Goal: Communication & Community: Answer question/provide support

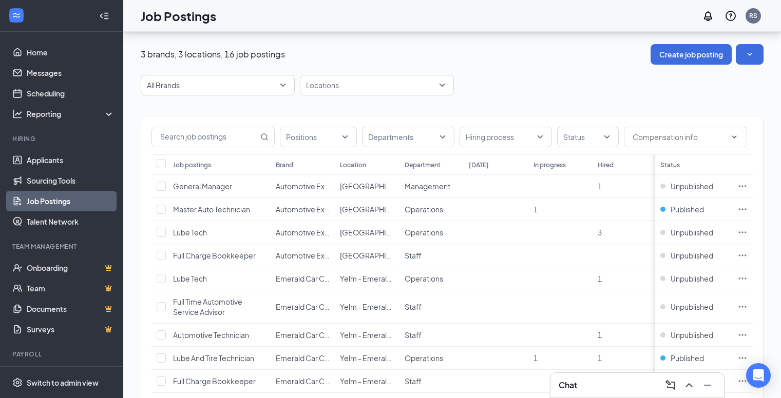
scroll to position [154, 0]
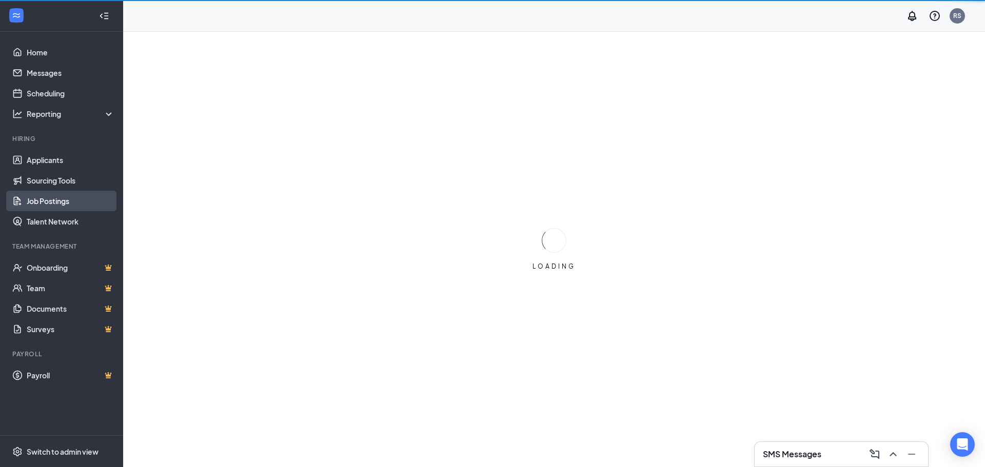
click at [54, 198] on link "Job Postings" at bounding box center [71, 201] width 88 height 21
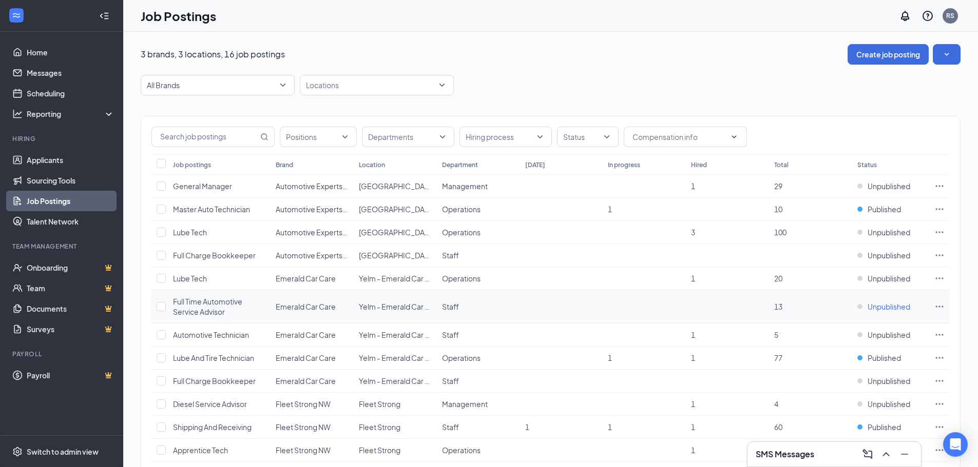
click at [888, 303] on span "Unpublished" at bounding box center [888, 307] width 43 height 10
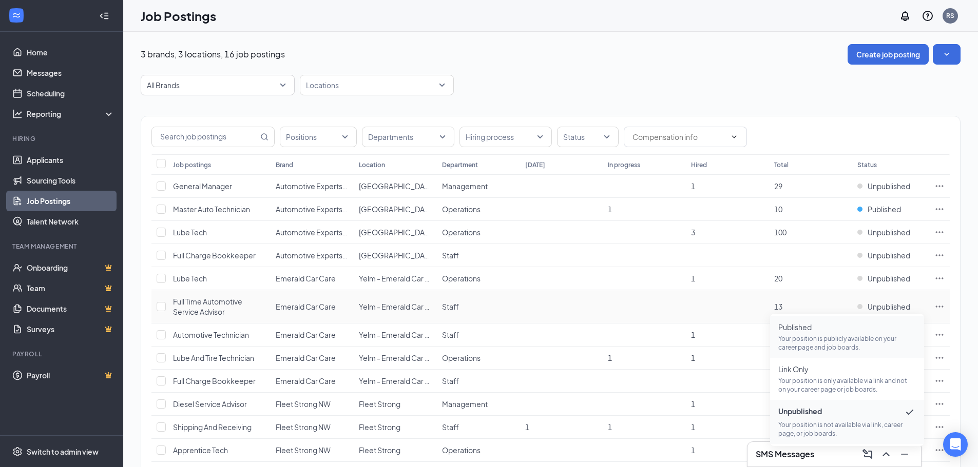
click at [797, 326] on span "Published" at bounding box center [847, 327] width 138 height 10
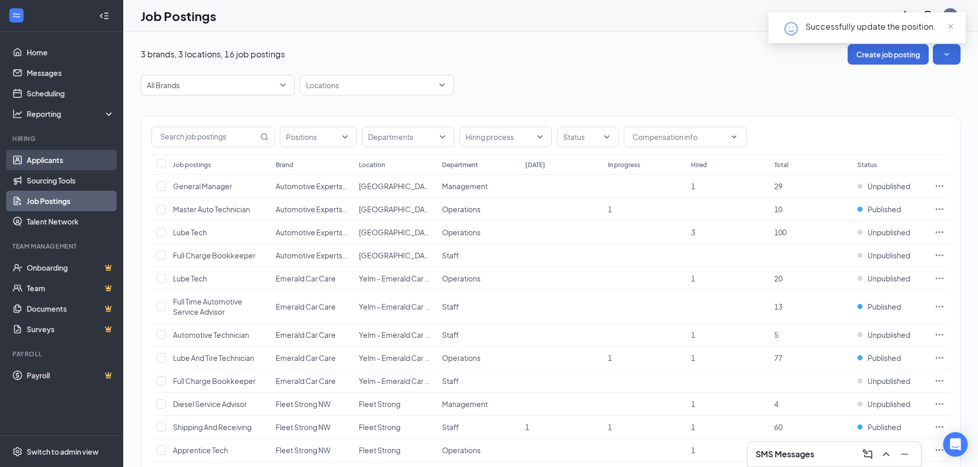
click at [42, 160] on link "Applicants" at bounding box center [71, 160] width 88 height 21
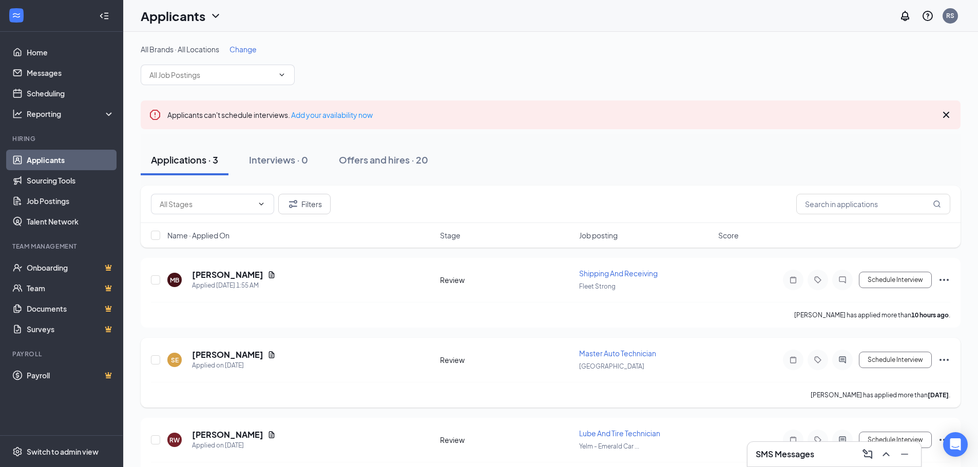
click at [946, 357] on icon "Ellipses" at bounding box center [944, 360] width 12 height 12
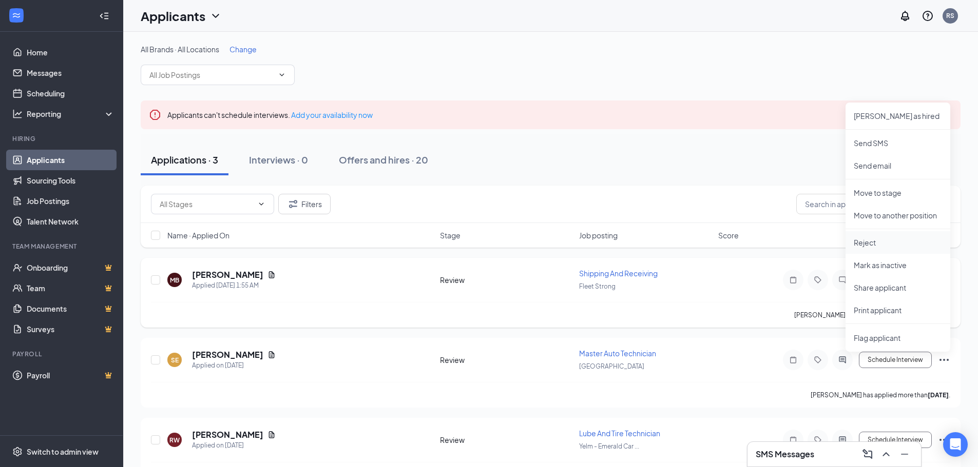
click at [861, 241] on p "Reject" at bounding box center [897, 243] width 88 height 10
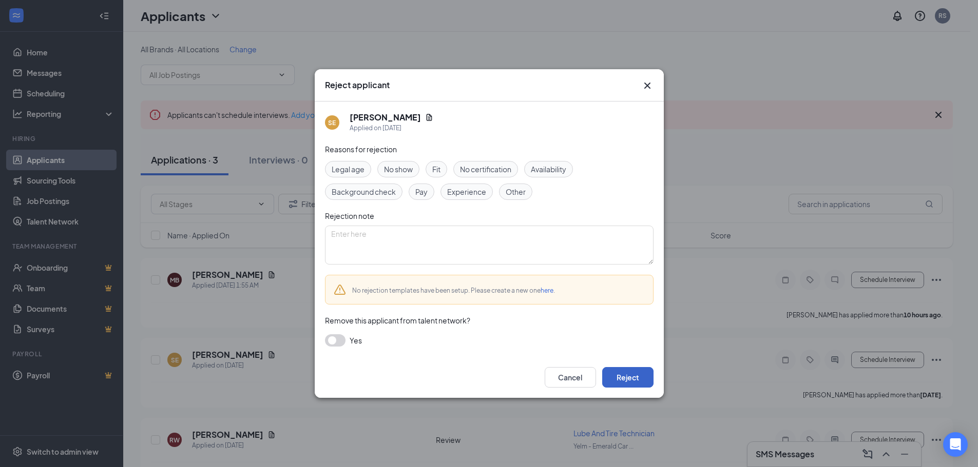
click at [616, 374] on button "Reject" at bounding box center [627, 377] width 51 height 21
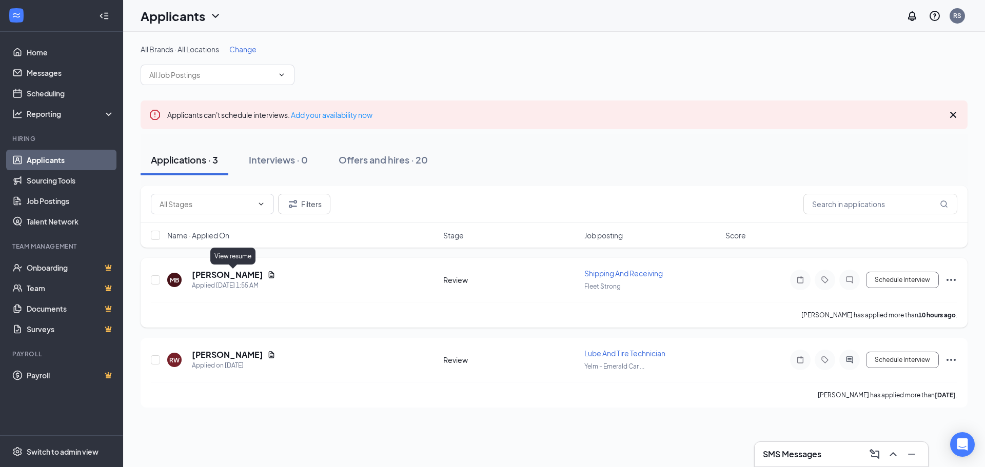
click at [267, 275] on icon "Document" at bounding box center [271, 275] width 8 height 8
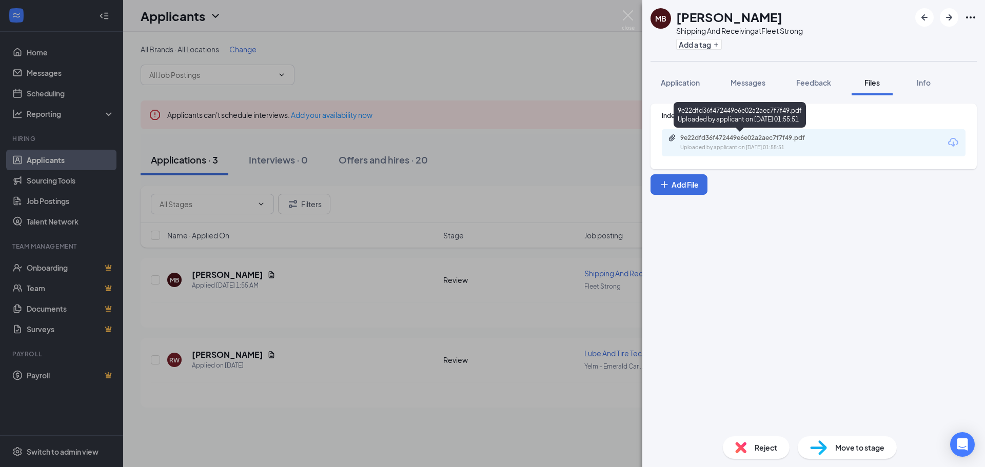
click at [704, 145] on div "Uploaded by applicant on [DATE] 01:55:51" at bounding box center [757, 148] width 154 height 8
click at [459, 60] on div "MB [PERSON_NAME] Shipping And Receiving at Fleet Strong Add a tag Application M…" at bounding box center [492, 233] width 985 height 467
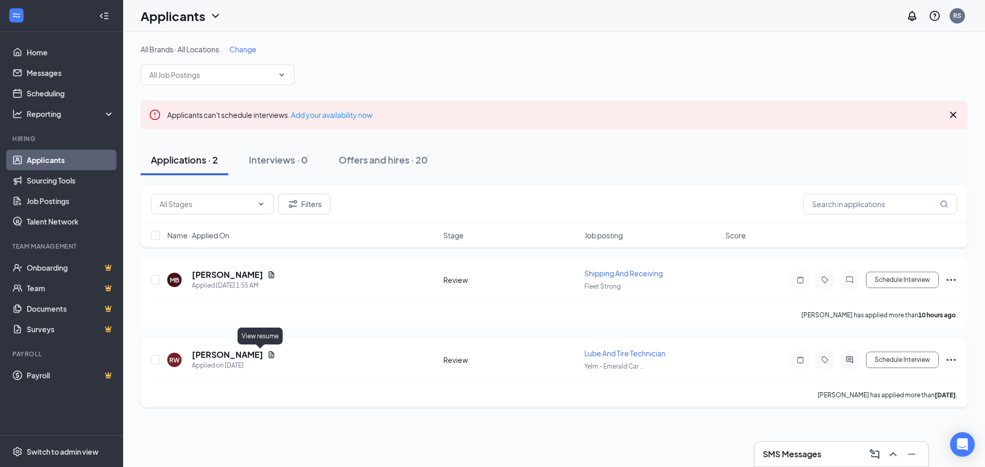
click at [267, 353] on icon "Document" at bounding box center [271, 355] width 8 height 8
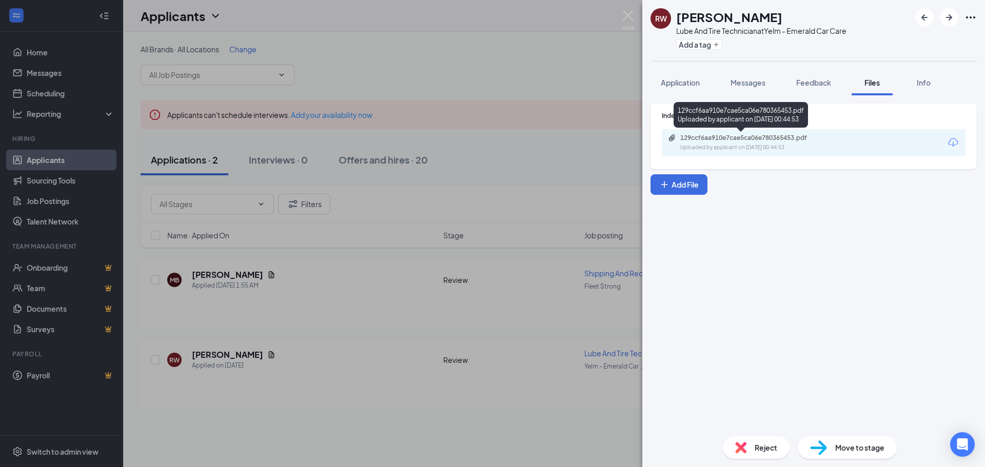
click at [719, 138] on div "129ccf6aa910e7cae5ca06e780365453.pdf" at bounding box center [752, 138] width 144 height 8
click at [724, 148] on div "Uploaded by applicant on [DATE] 00:44:53" at bounding box center [757, 148] width 154 height 8
click at [539, 186] on div "RW [PERSON_NAME] Lube And Tire Technician at Yelm - Emerald Car Care Add a tag …" at bounding box center [492, 233] width 985 height 467
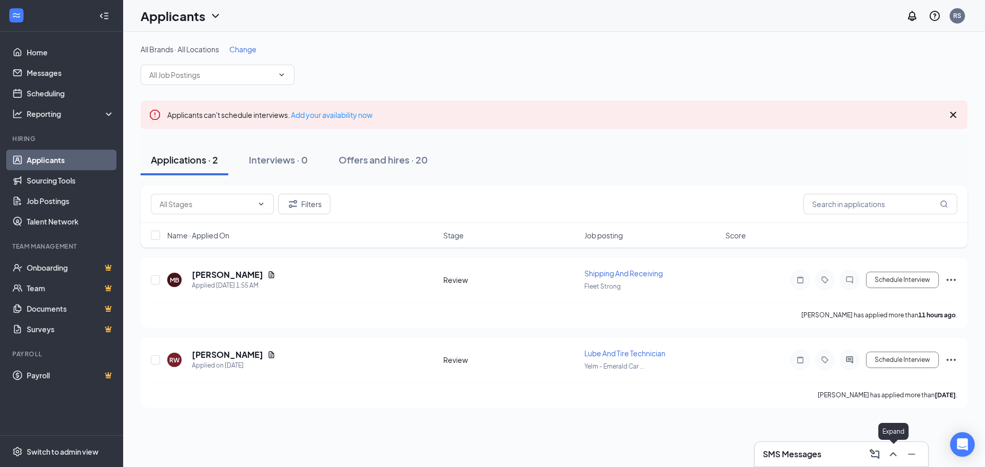
click at [893, 454] on icon "ChevronUp" at bounding box center [893, 455] width 7 height 4
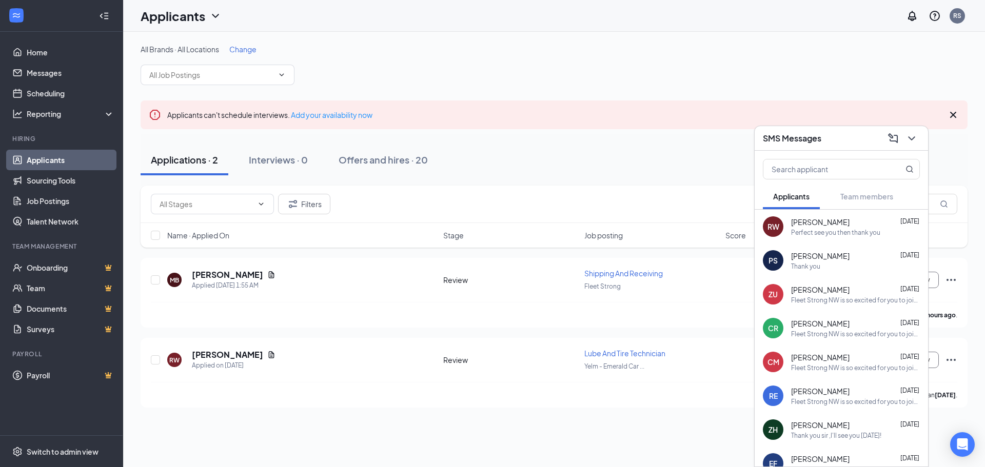
click at [805, 232] on div "Perfect see you then thank you" at bounding box center [835, 232] width 89 height 9
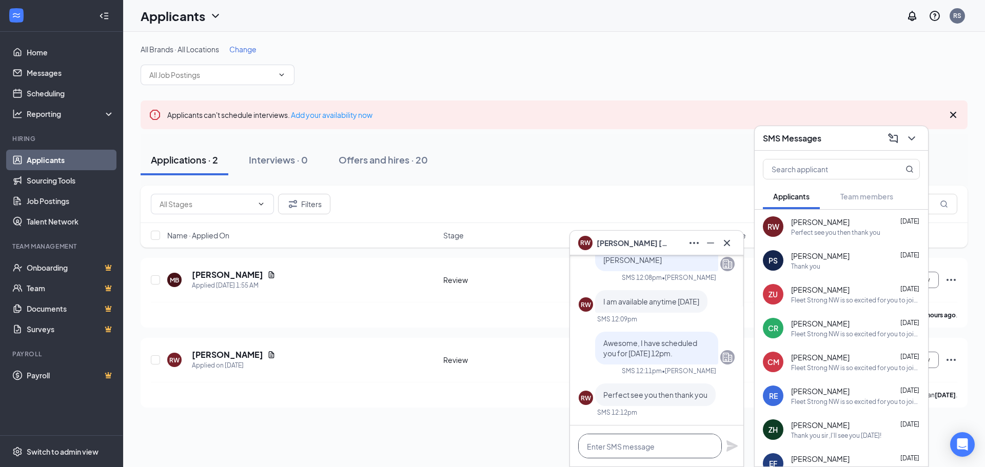
click at [608, 447] on textarea at bounding box center [650, 446] width 144 height 25
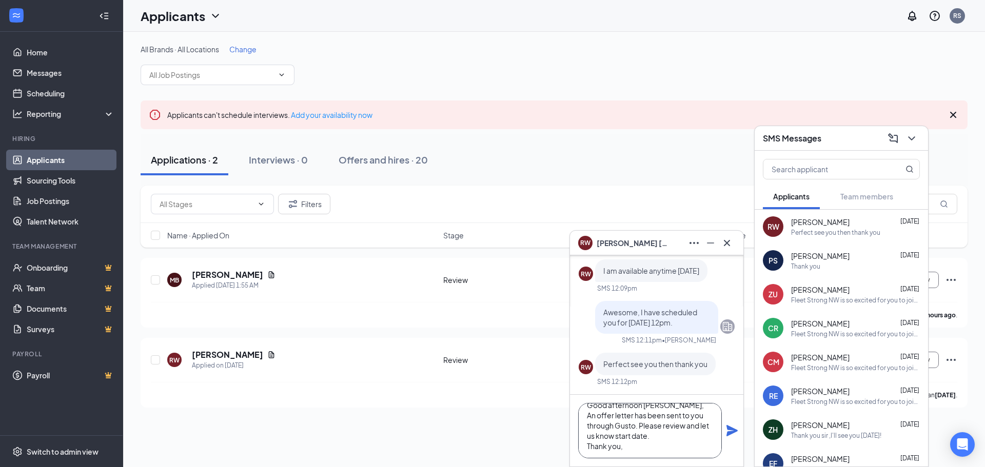
scroll to position [21, 0]
type textarea "Good afternoon [PERSON_NAME], An offer letter has been sent to you through Gust…"
click at [726, 427] on icon "Plane" at bounding box center [732, 431] width 12 height 12
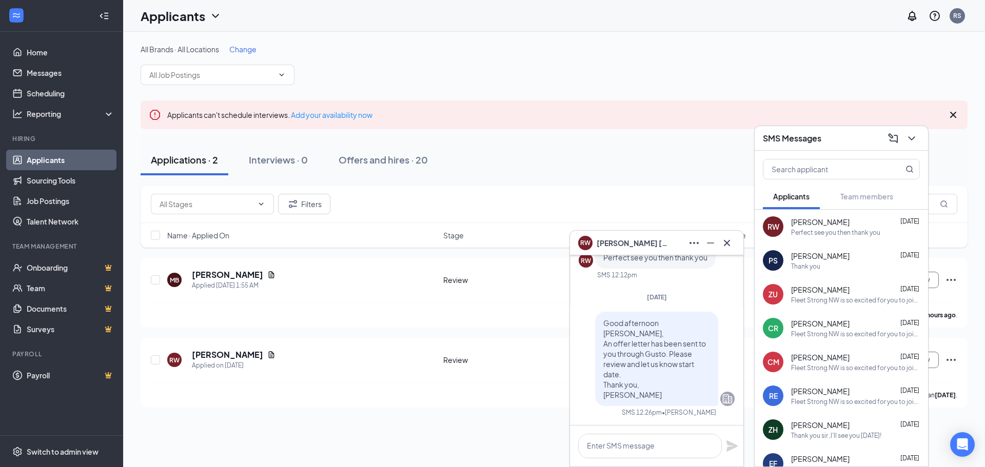
scroll to position [0, 0]
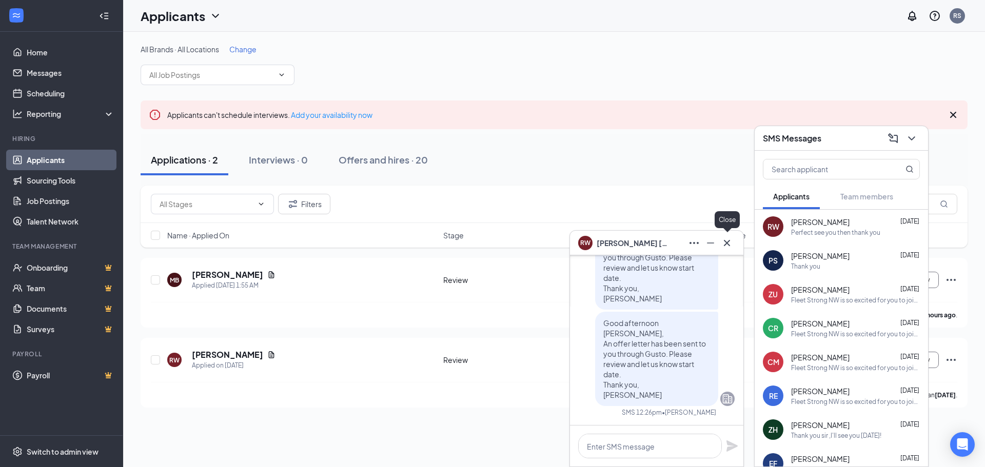
click at [727, 243] on icon "Cross" at bounding box center [727, 243] width 6 height 6
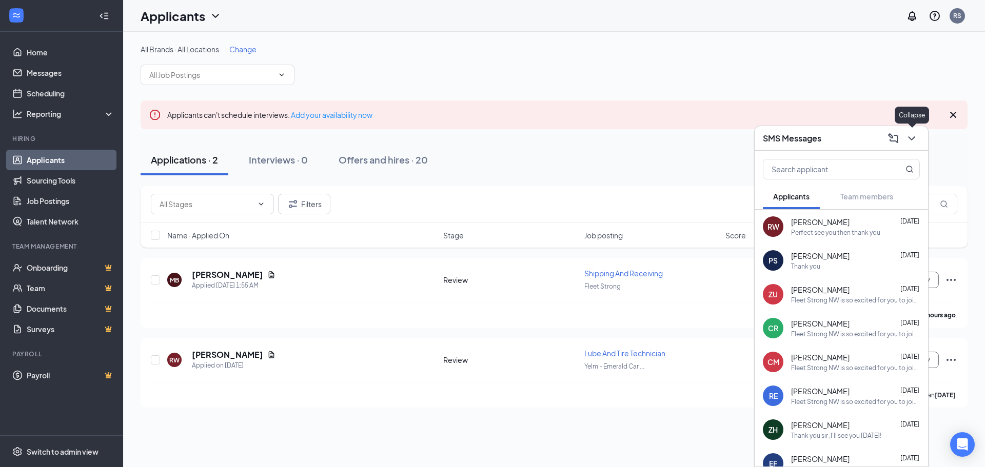
click at [913, 138] on icon "ChevronDown" at bounding box center [911, 139] width 7 height 4
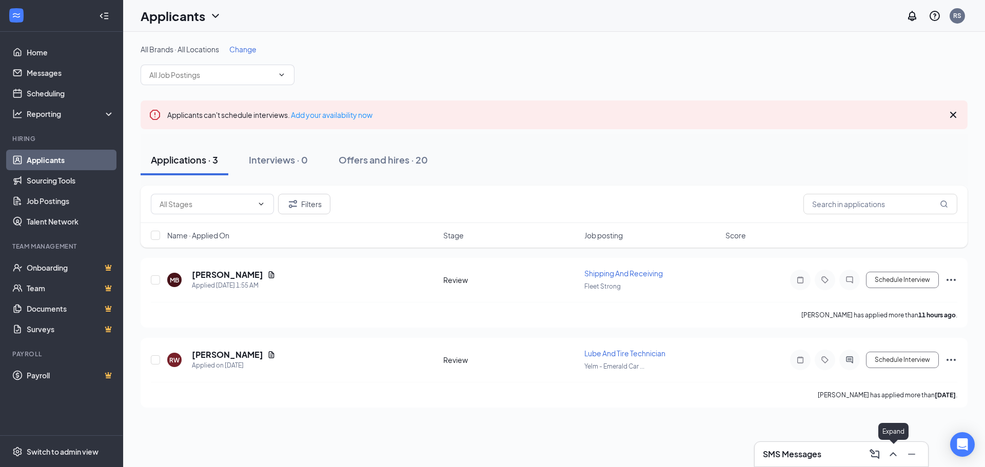
click at [892, 457] on icon "ChevronUp" at bounding box center [893, 455] width 12 height 12
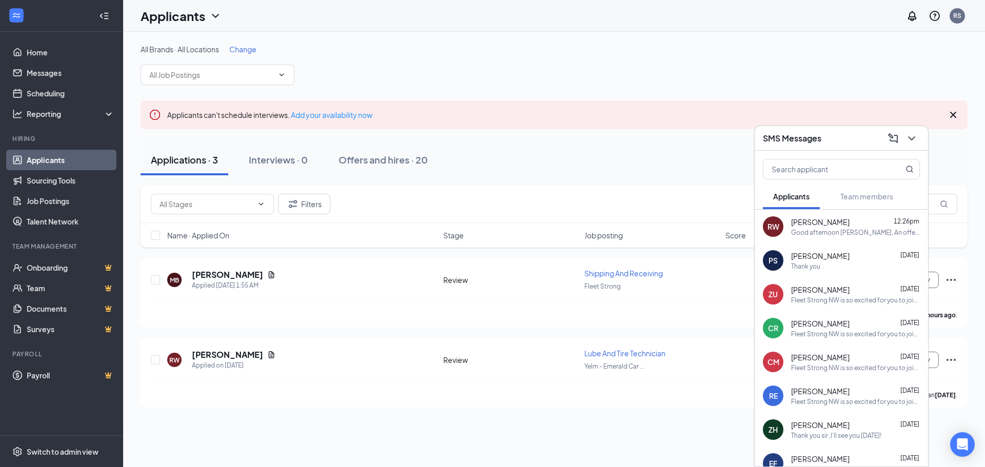
click at [628, 152] on div "Applications · 3 Interviews · 0 Offers and hires · 20" at bounding box center [554, 160] width 827 height 31
click at [910, 139] on icon "ChevronDown" at bounding box center [912, 138] width 12 height 12
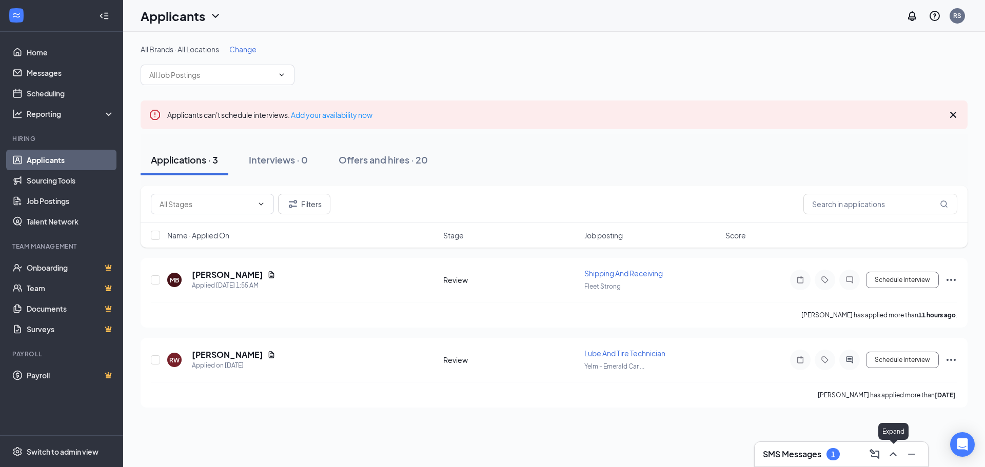
click at [893, 457] on icon "ChevronUp" at bounding box center [893, 455] width 12 height 12
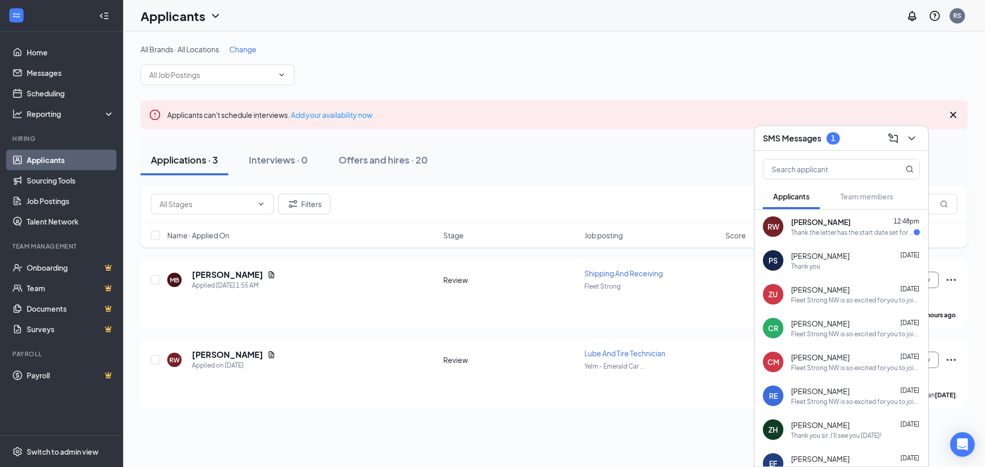
drag, startPoint x: 829, startPoint y: 238, endPoint x: 875, endPoint y: 231, distance: 46.7
click at [875, 231] on div "Thank the letter has the start date set for [DATE]. I signed the letter and wil…" at bounding box center [852, 232] width 123 height 9
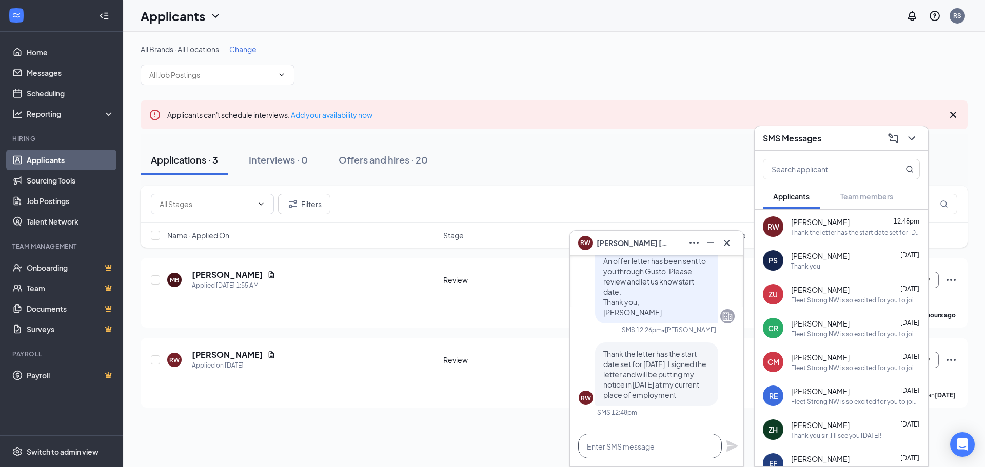
click at [622, 440] on textarea at bounding box center [650, 446] width 144 height 25
type textarea "Thank you"
click at [731, 450] on icon "Plane" at bounding box center [732, 446] width 11 height 11
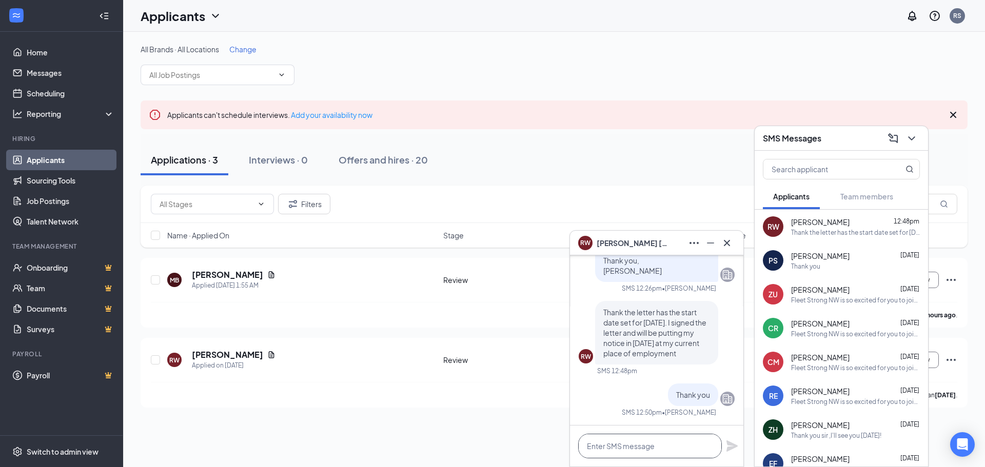
click at [669, 446] on textarea at bounding box center [650, 446] width 144 height 25
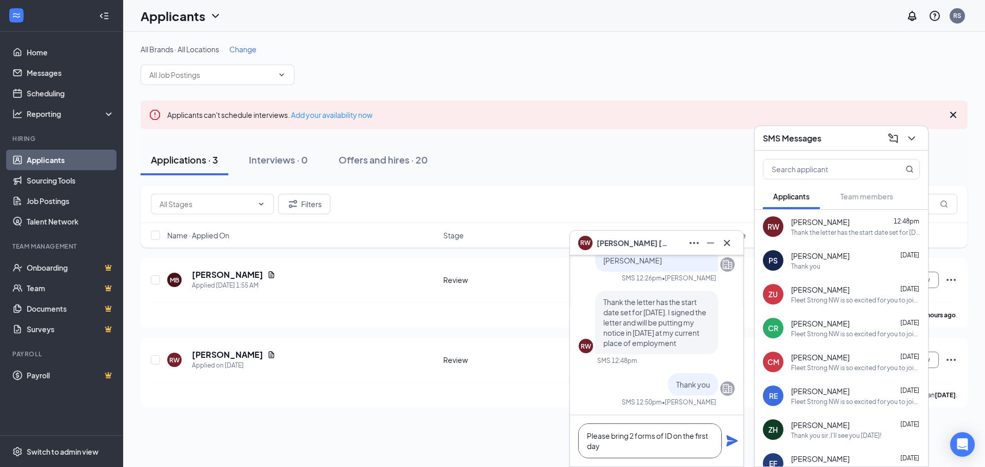
type textarea "Please bring 2 forms of ID on the first day"
click at [733, 443] on icon "Plane" at bounding box center [732, 441] width 11 height 11
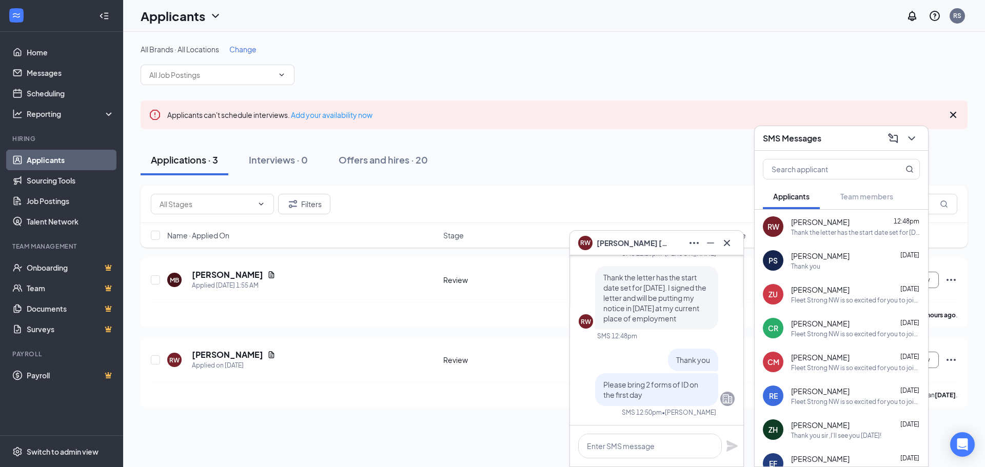
scroll to position [0, 0]
click at [913, 140] on icon "ChevronDown" at bounding box center [912, 138] width 12 height 12
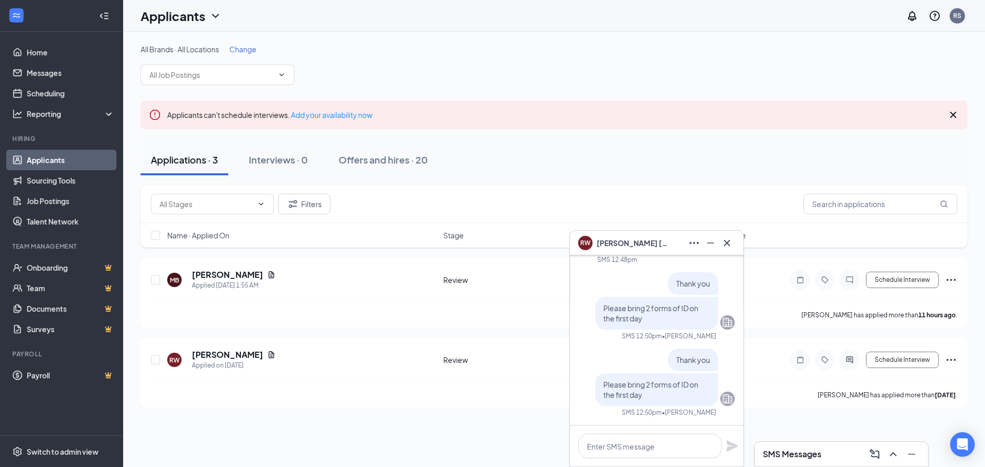
click at [729, 240] on icon "Cross" at bounding box center [727, 243] width 12 height 12
